Goal: Transaction & Acquisition: Purchase product/service

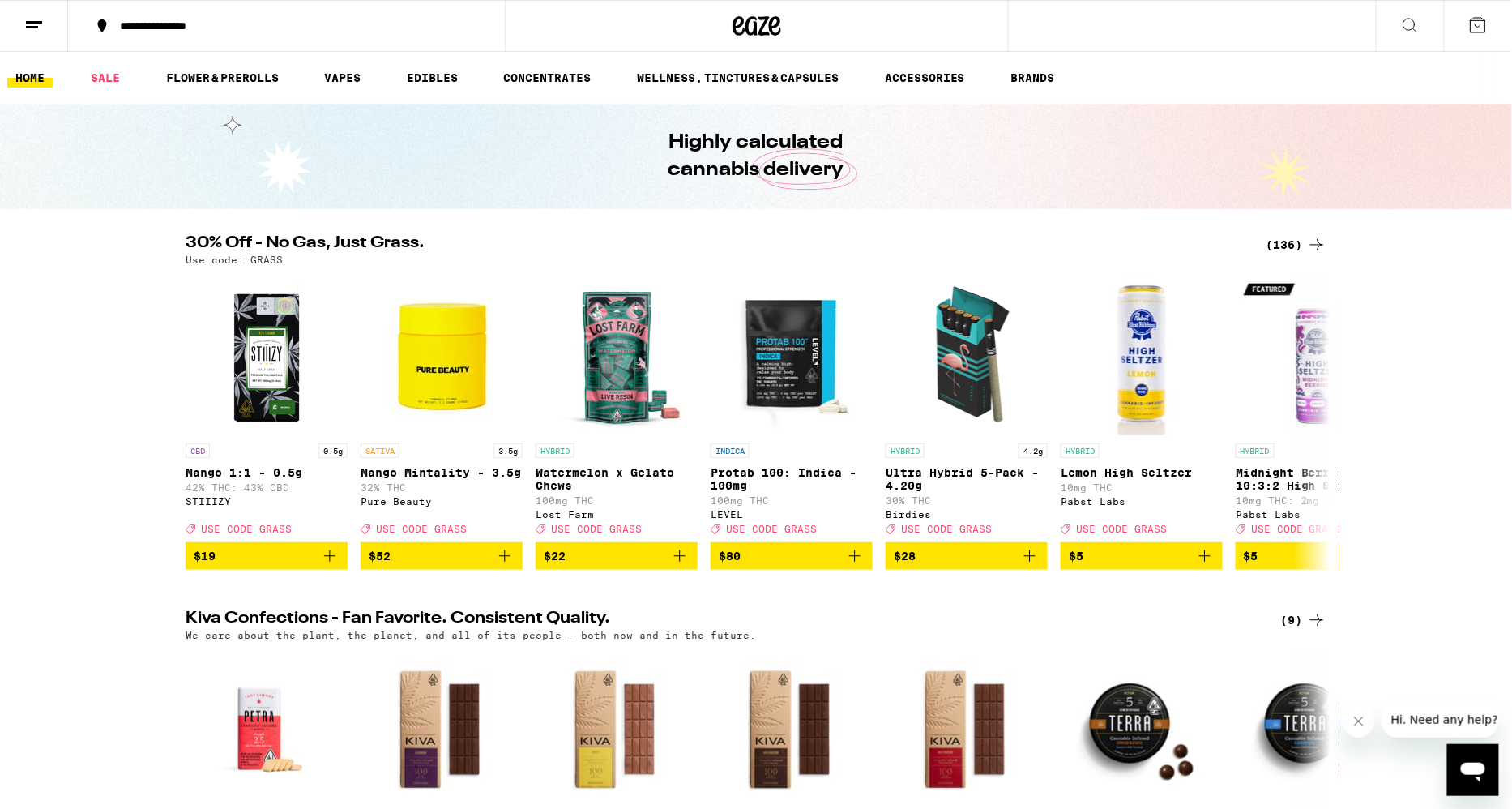
click at [1285, 240] on div "(136)" at bounding box center [1297, 245] width 60 height 19
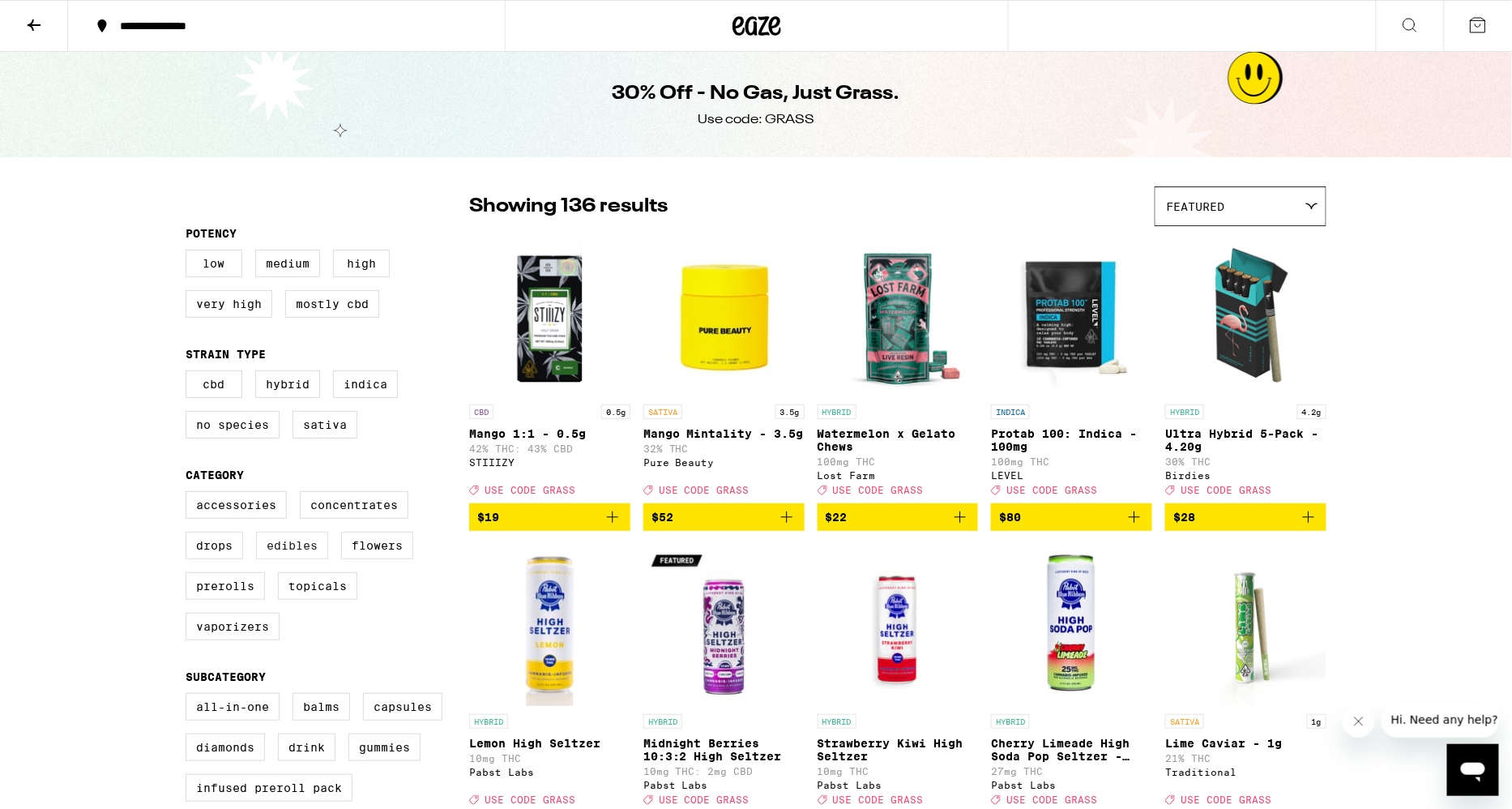
click at [299, 550] on label "Edibles" at bounding box center [292, 545] width 72 height 27
click at [189, 494] on input "Edibles" at bounding box center [189, 493] width 1 height 1
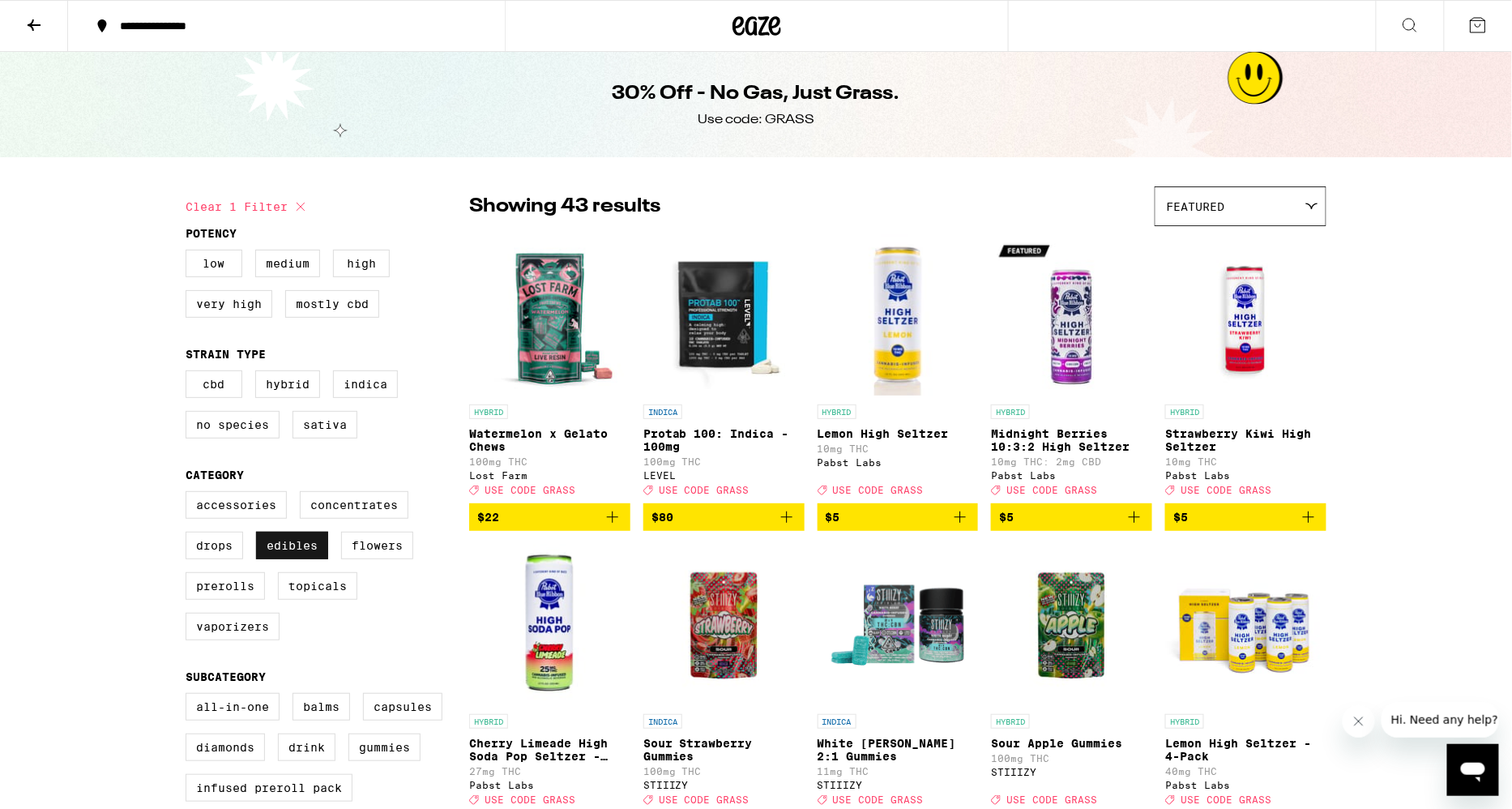
click at [307, 550] on label "Edibles" at bounding box center [292, 545] width 72 height 27
click at [189, 494] on input "Edibles" at bounding box center [189, 493] width 1 height 1
checkbox input "false"
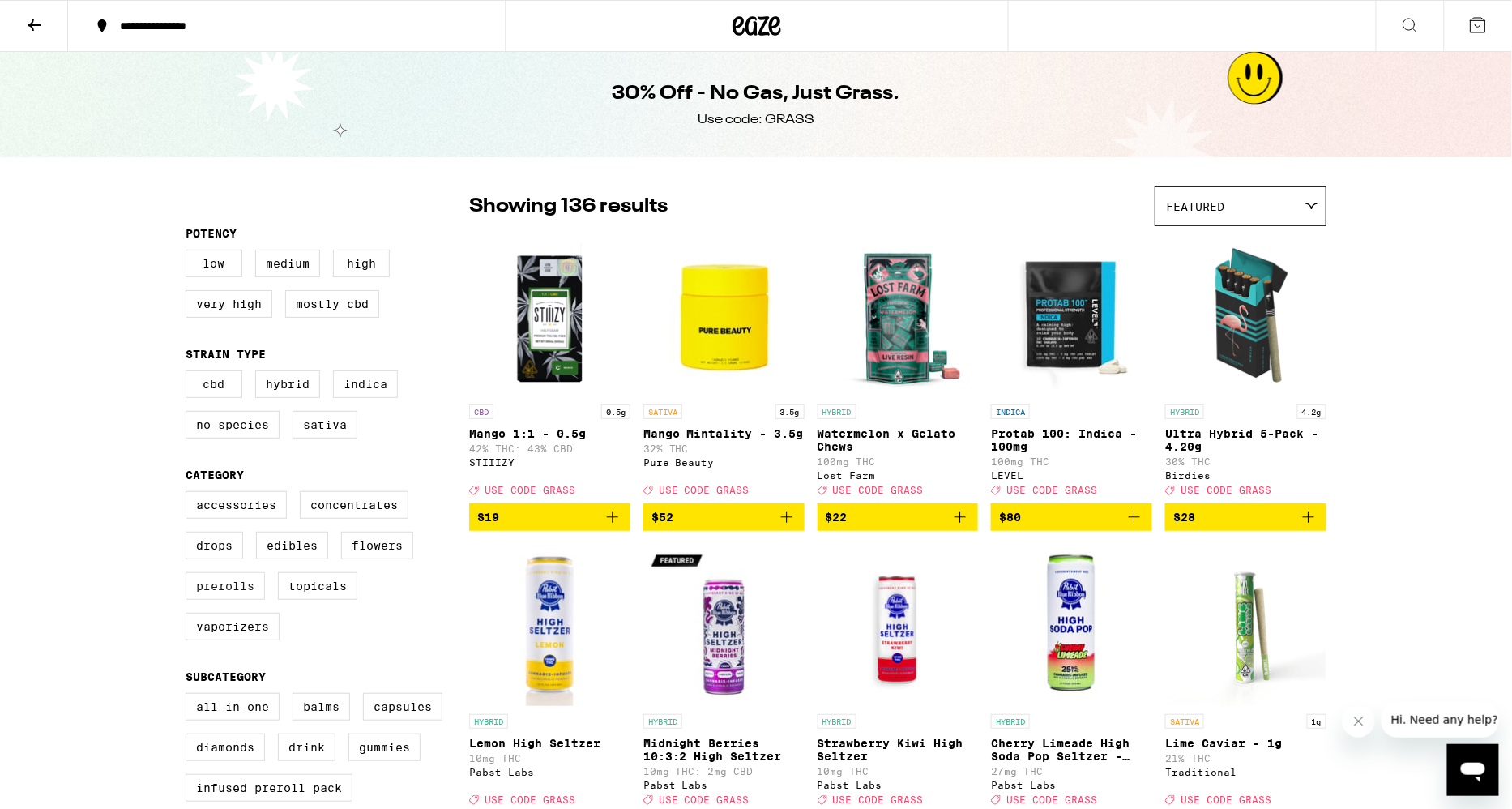
click at [230, 592] on label "Prerolls" at bounding box center [225, 585] width 80 height 27
click at [189, 494] on input "Prerolls" at bounding box center [189, 493] width 1 height 1
checkbox input "true"
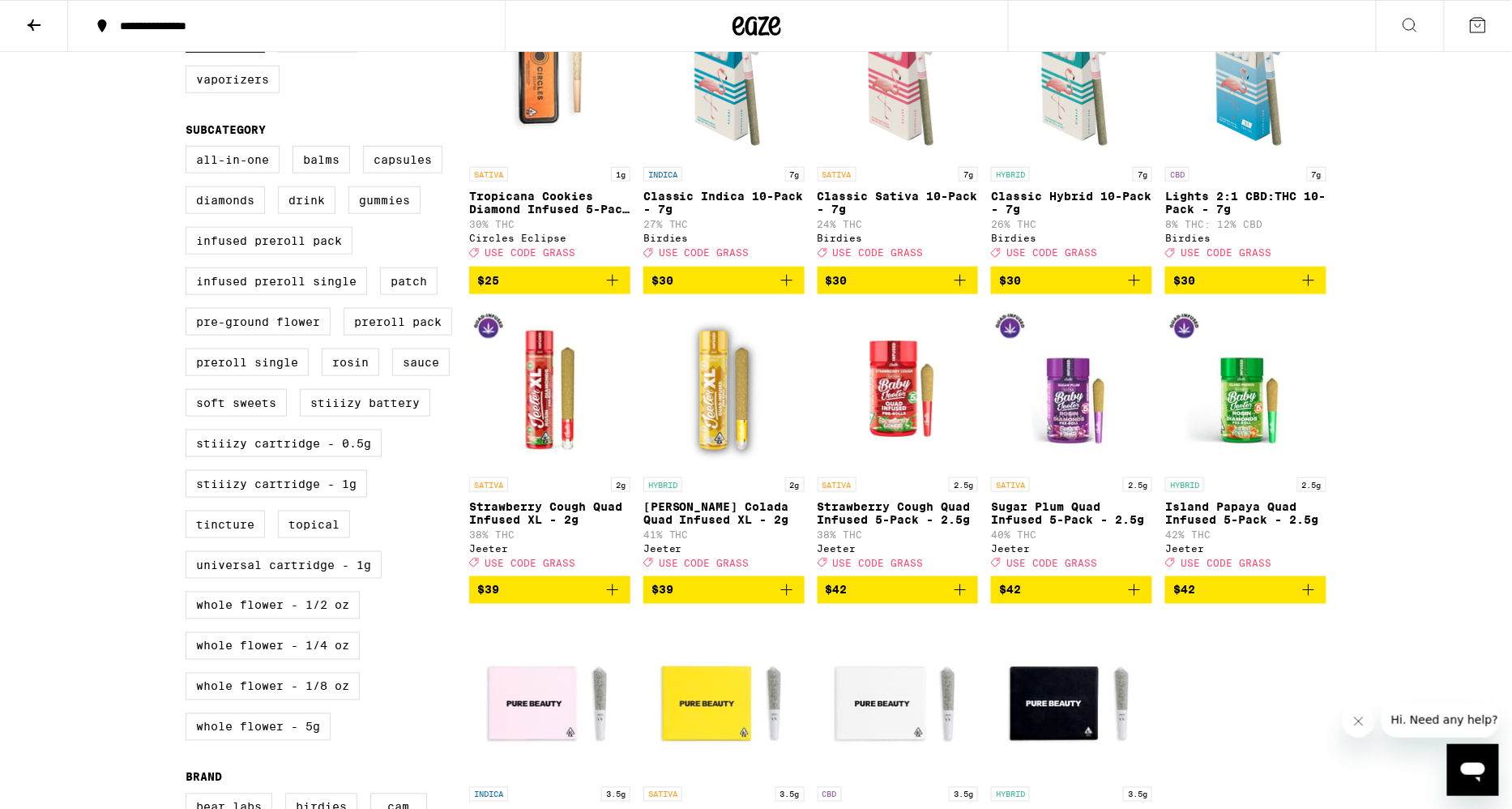
scroll to position [314, 0]
